Goal: Navigation & Orientation: Find specific page/section

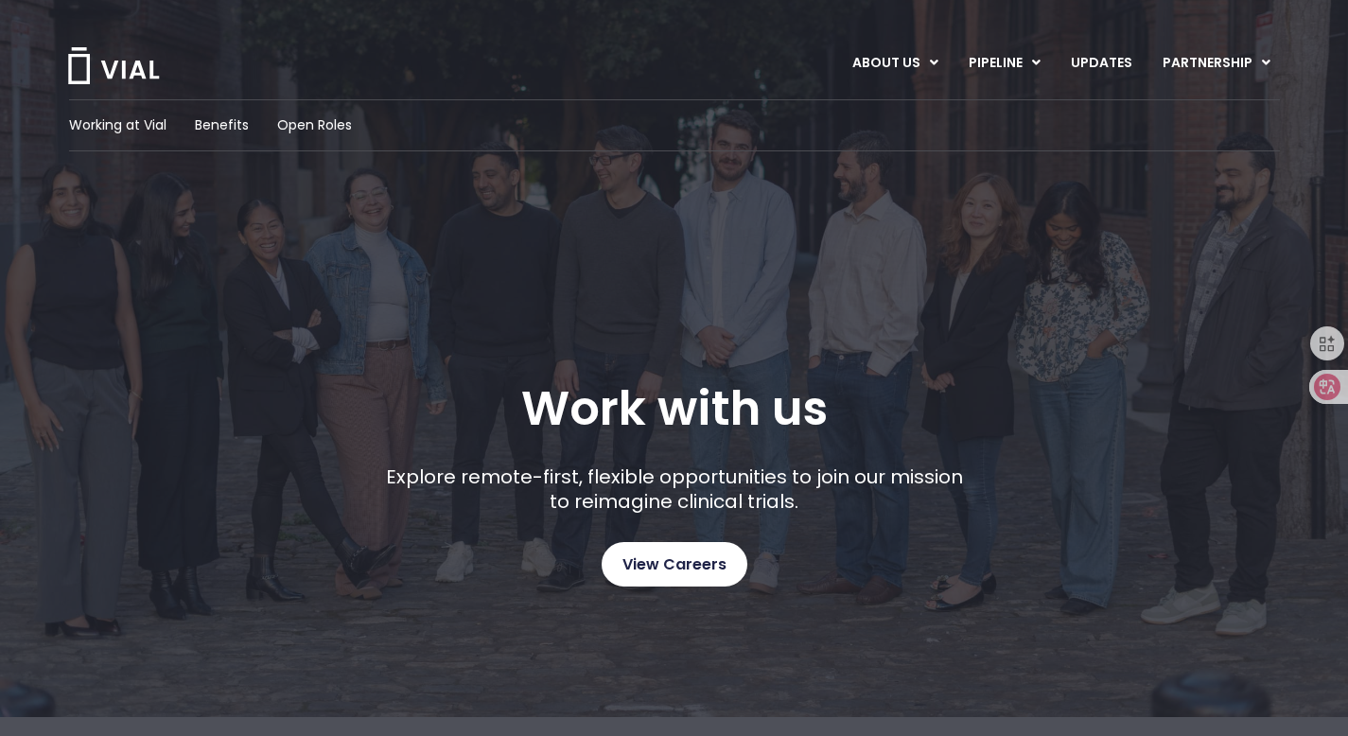
click at [704, 553] on span "View Careers" at bounding box center [675, 565] width 104 height 25
